Goal: Register for event/course

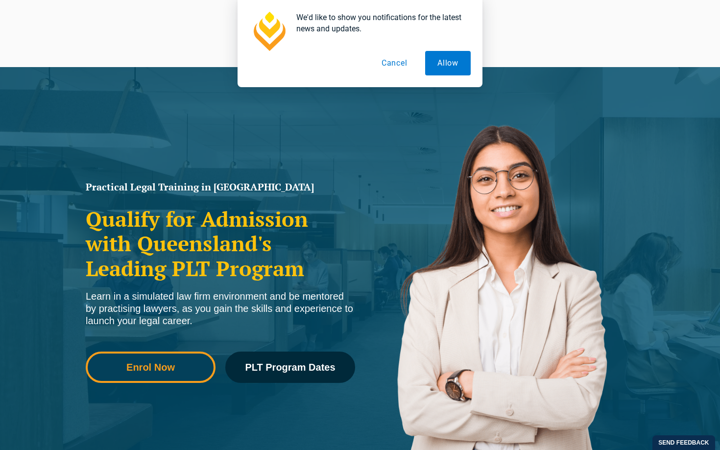
click at [178, 373] on link "Enrol Now" at bounding box center [151, 367] width 130 height 31
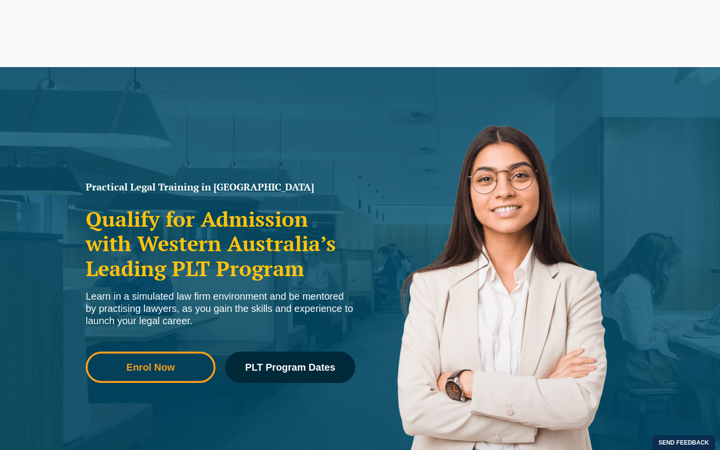
click at [146, 369] on span "Enrol Now" at bounding box center [150, 368] width 49 height 10
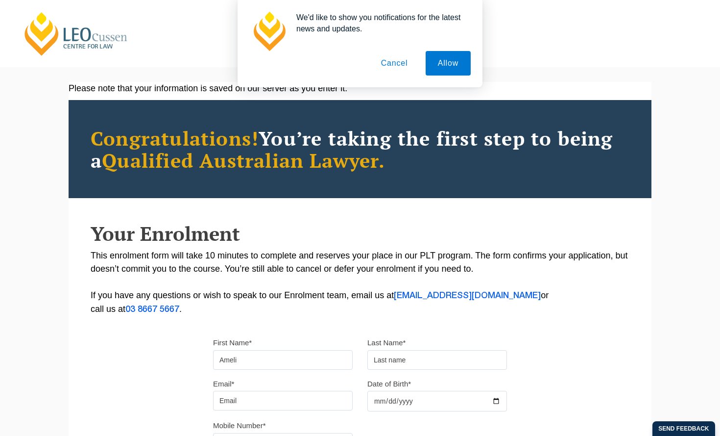
type input "Amelie"
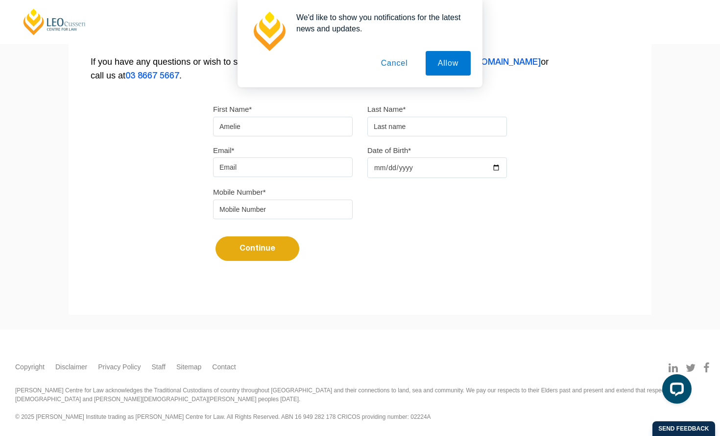
scroll to position [237, 0]
